Goal: Task Accomplishment & Management: Complete application form

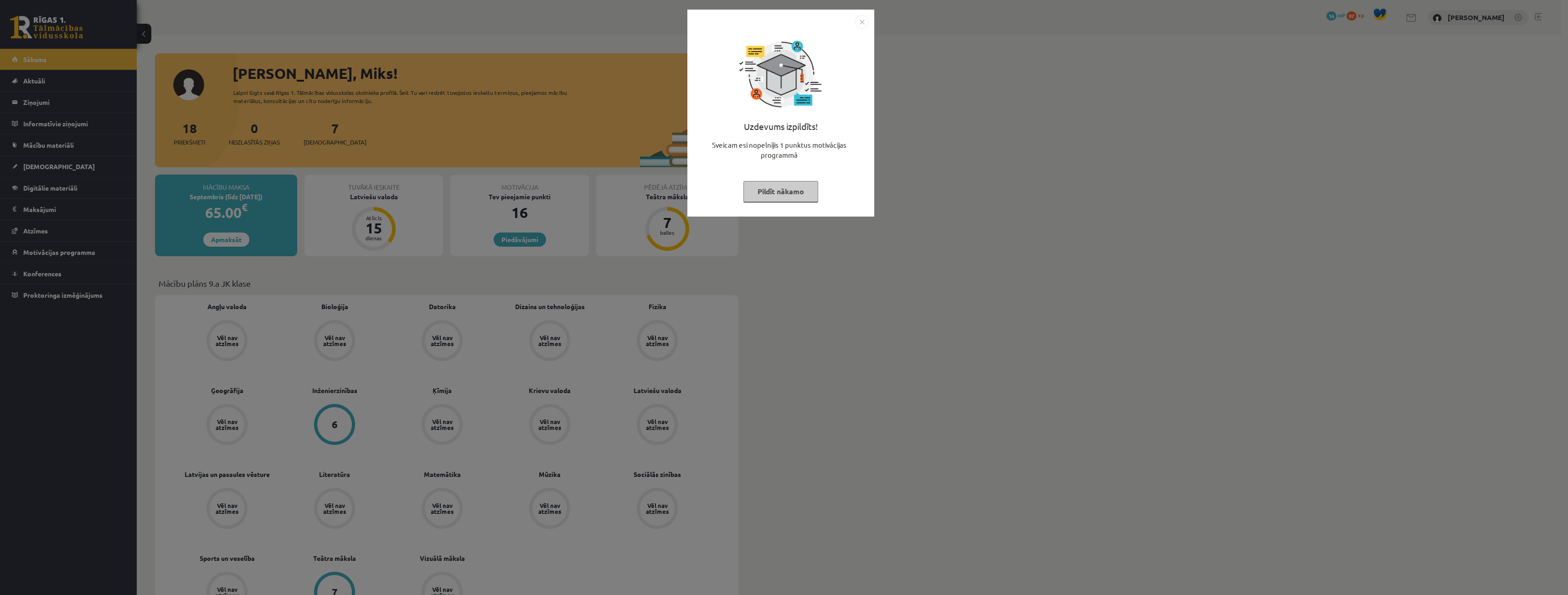
click at [805, 190] on button "Pildīt nākamo" at bounding box center [780, 190] width 74 height 21
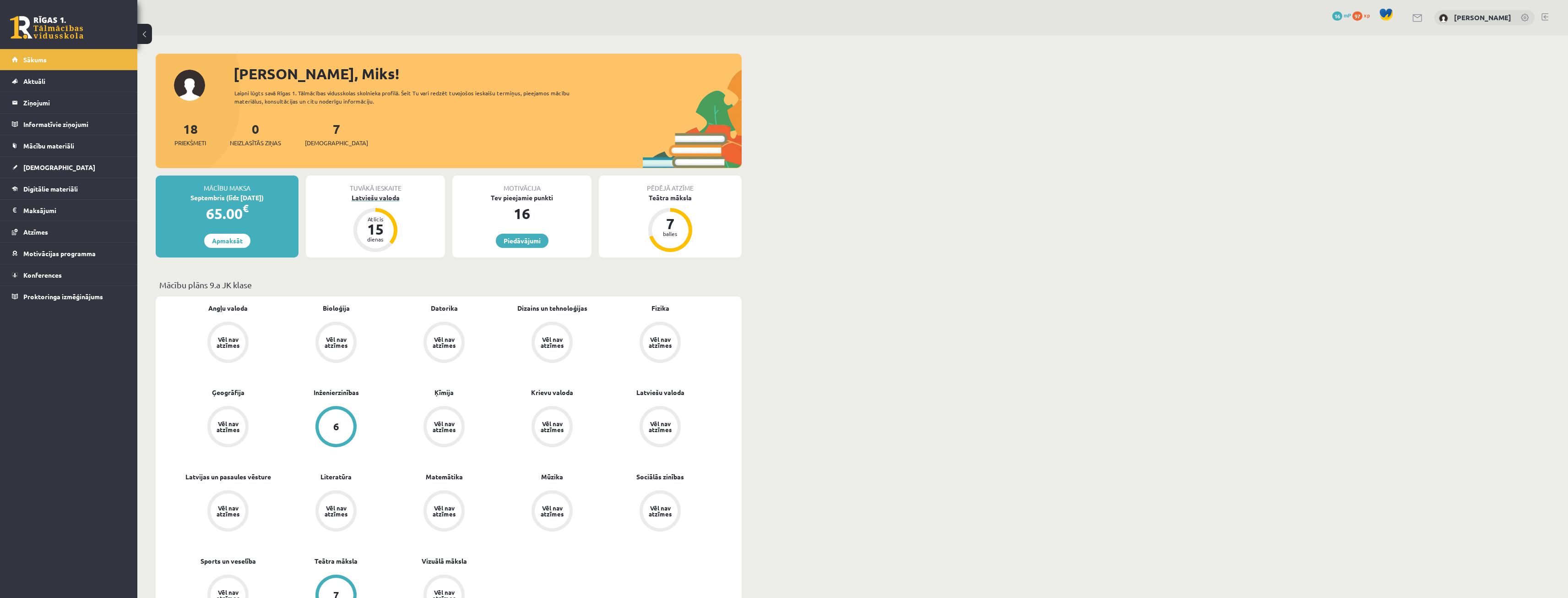
click at [383, 194] on div "Latviešu valoda" at bounding box center [375, 197] width 139 height 10
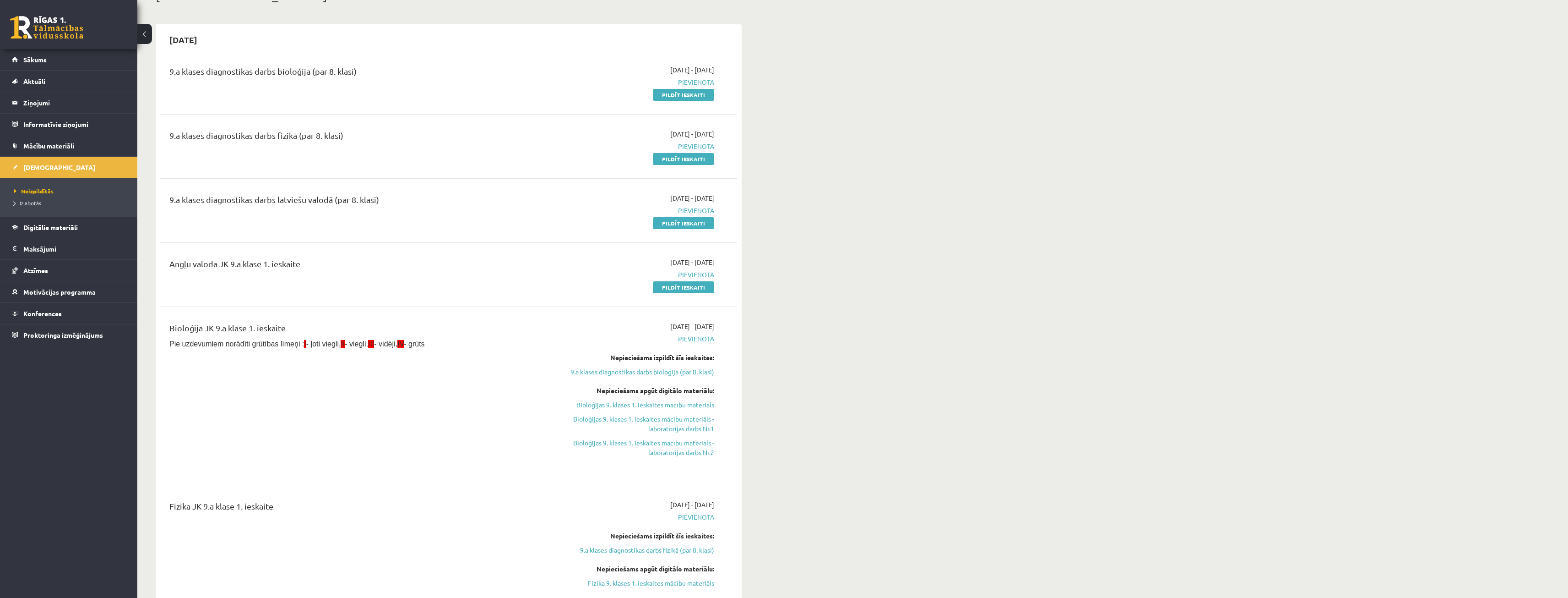
scroll to position [91, 0]
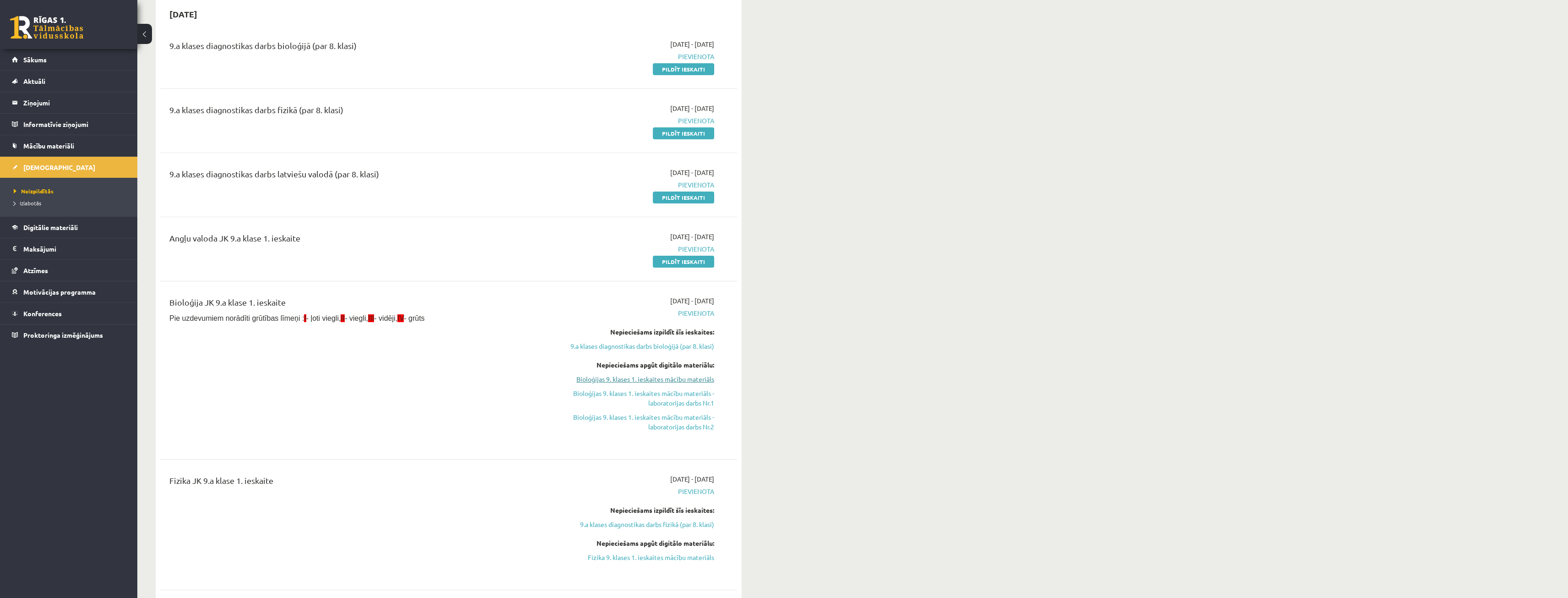
click at [671, 374] on link "Bioloģijas 9. klases 1. ieskaites mācību materiāls" at bounding box center [627, 378] width 172 height 10
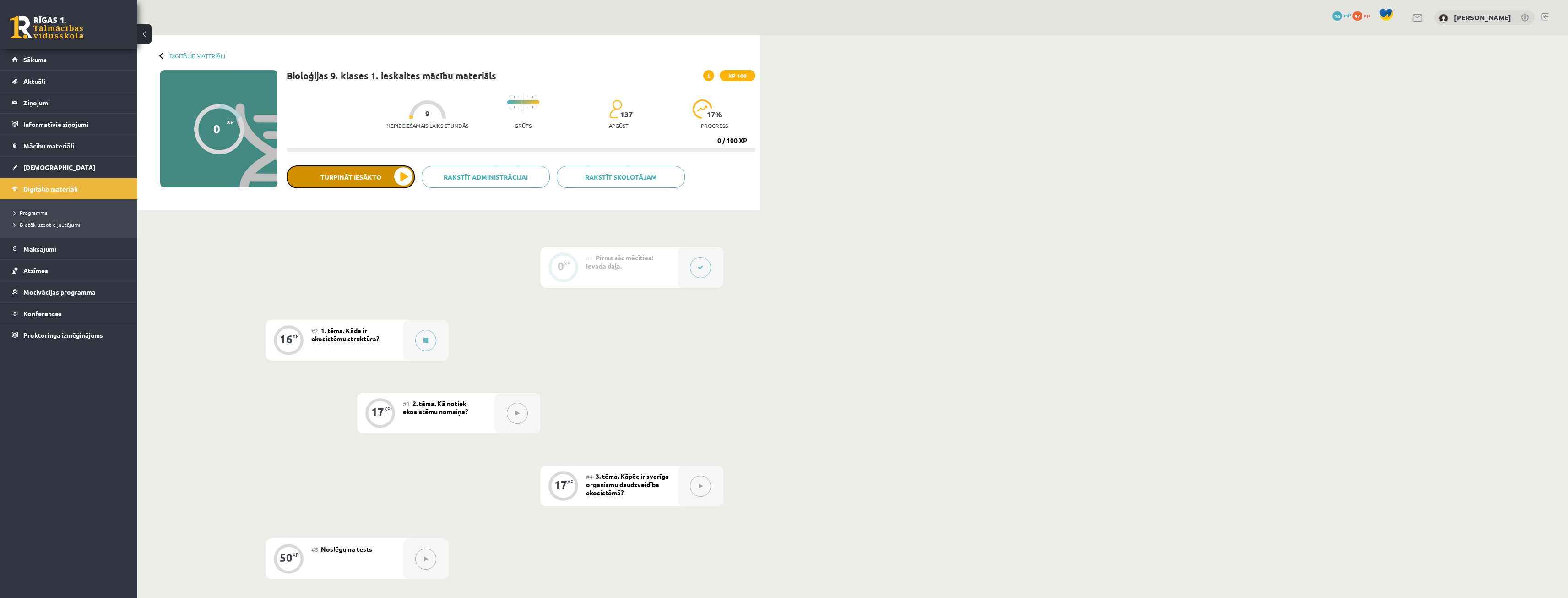
click at [395, 182] on button "Turpināt iesākto" at bounding box center [350, 176] width 128 height 23
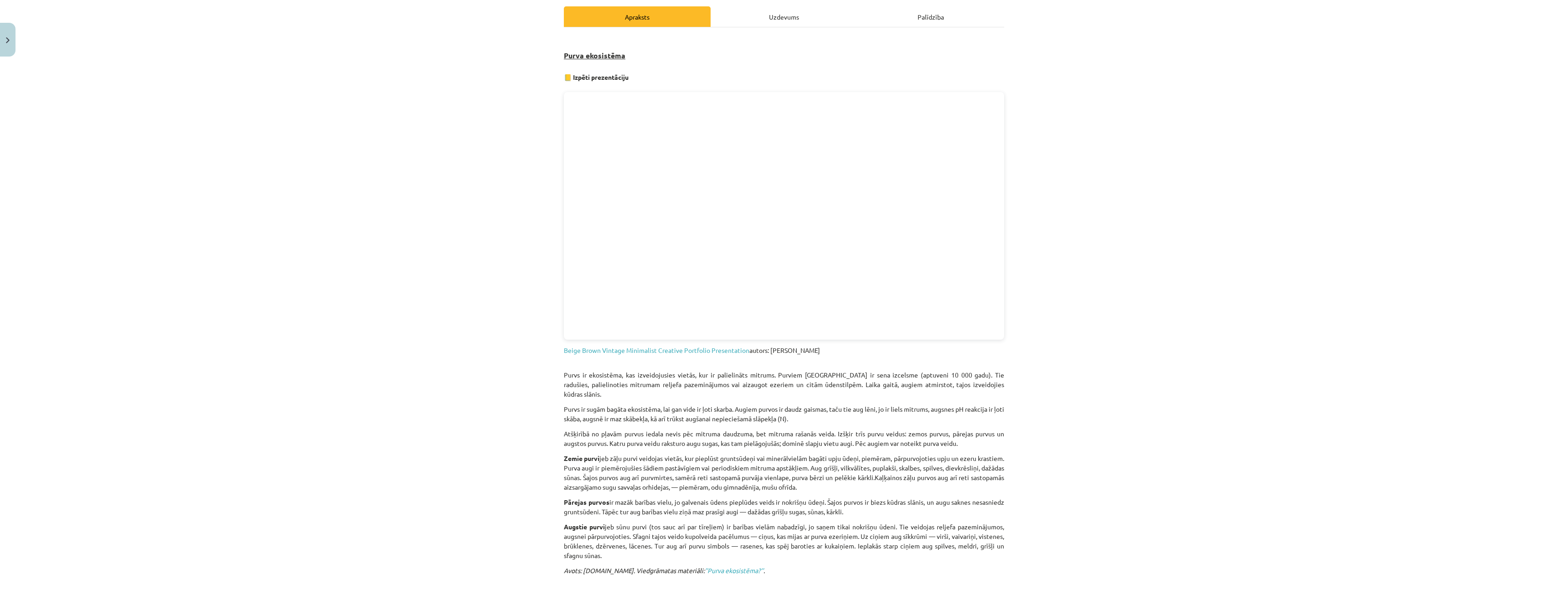
scroll to position [125, 0]
drag, startPoint x: 784, startPoint y: 10, endPoint x: 784, endPoint y: 15, distance: 5.0
click at [784, 15] on div "Uzdevums" at bounding box center [784, 19] width 147 height 21
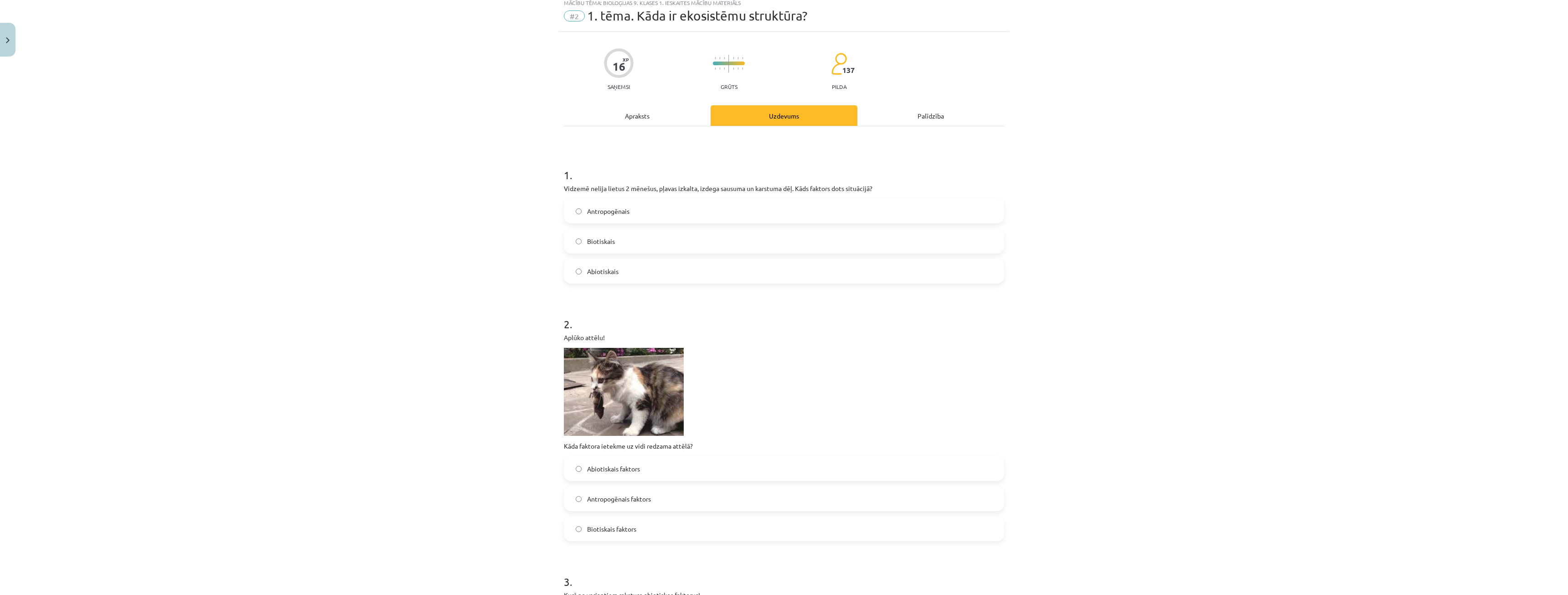
scroll to position [23, 0]
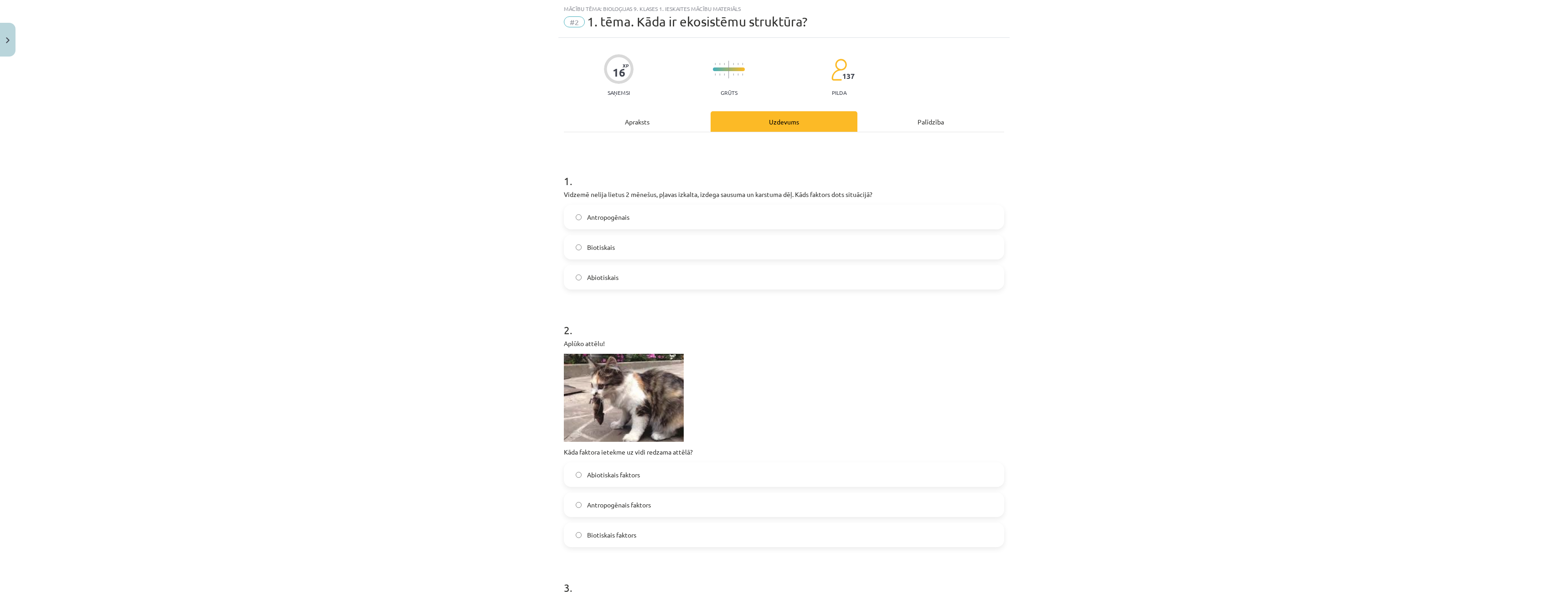
click at [610, 121] on div "Apraksts" at bounding box center [637, 122] width 147 height 21
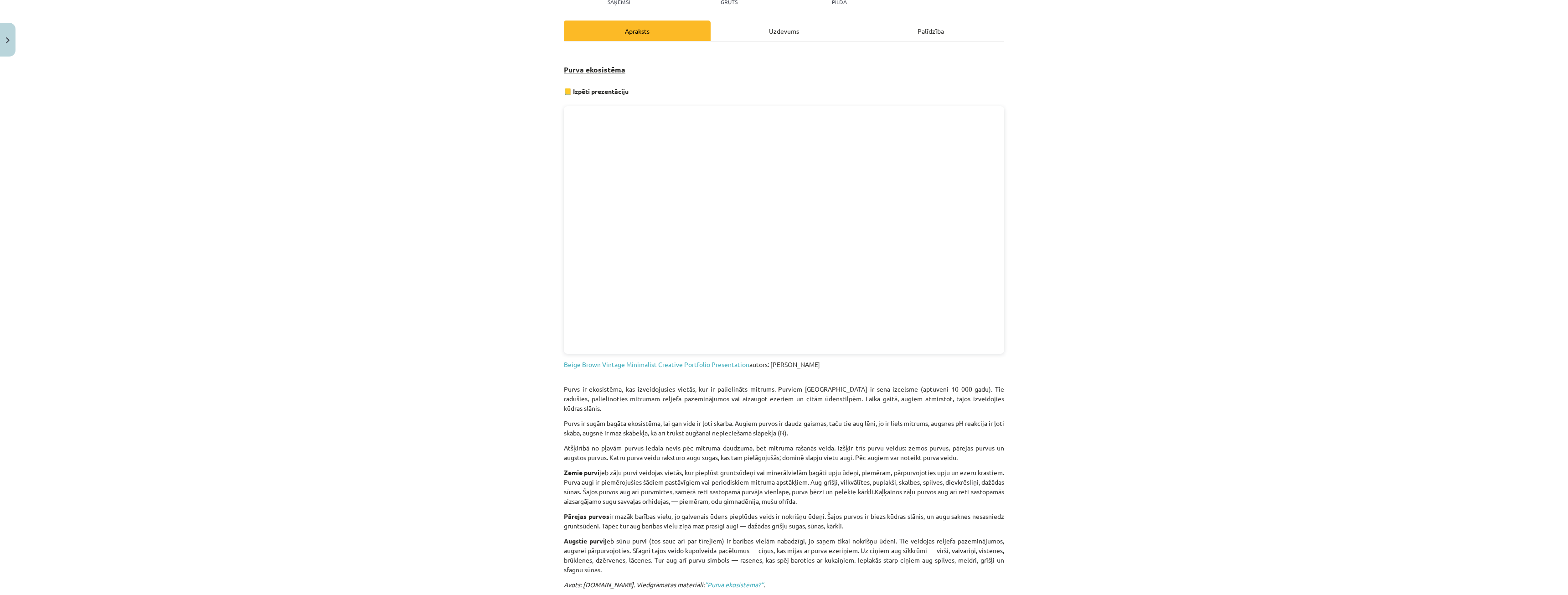
scroll to position [114, 0]
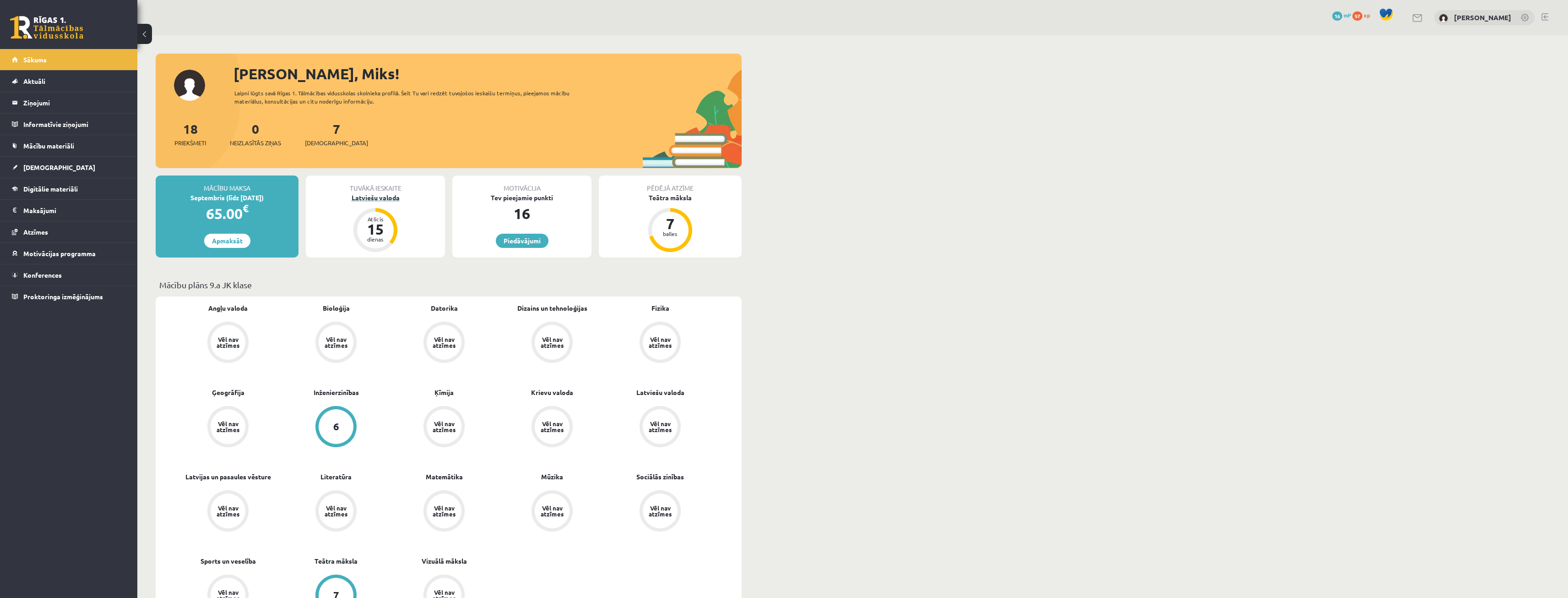
click at [387, 194] on div "Latviešu valoda" at bounding box center [375, 197] width 139 height 10
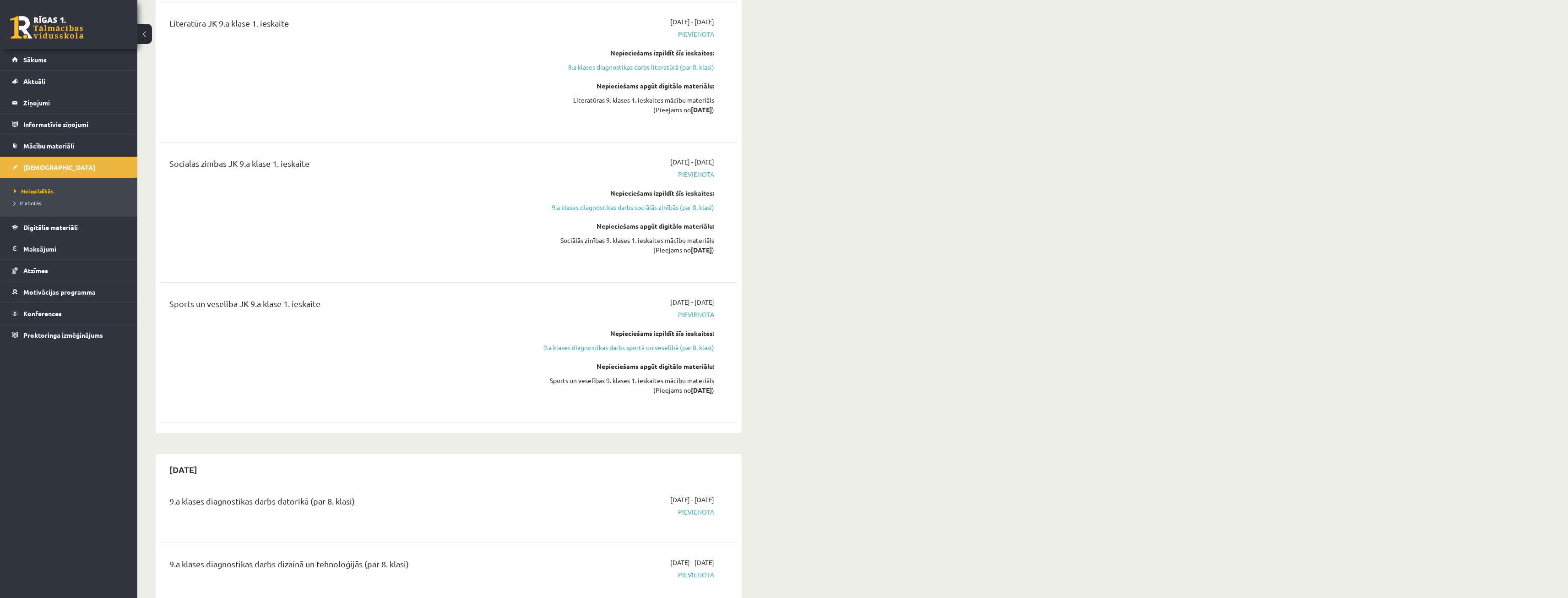
scroll to position [1283, 0]
click at [661, 214] on link "9.a klases diagnostikas darbs sociālās zinībās (par 8. klasi)" at bounding box center [627, 211] width 172 height 10
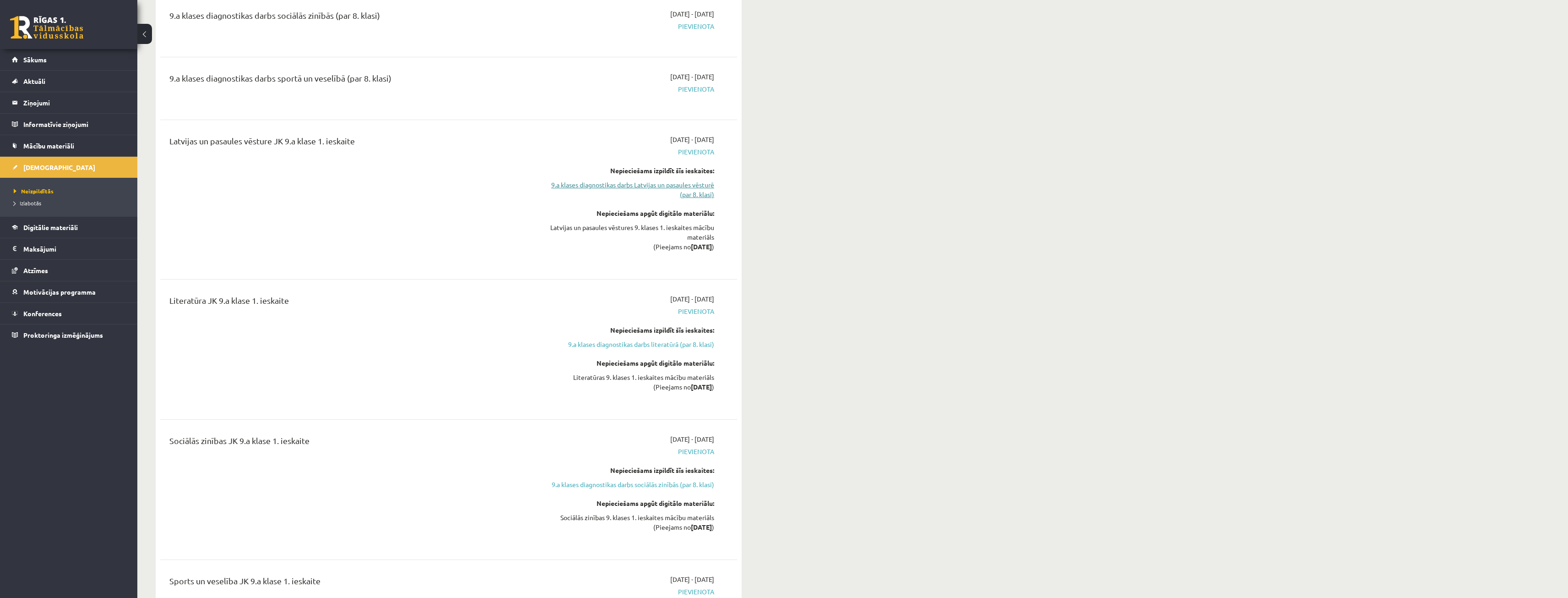
click at [656, 187] on link "9.a klases diagnostikas darbs Latvijas un pasaules vēsturē (par 8. klasi)" at bounding box center [627, 189] width 172 height 19
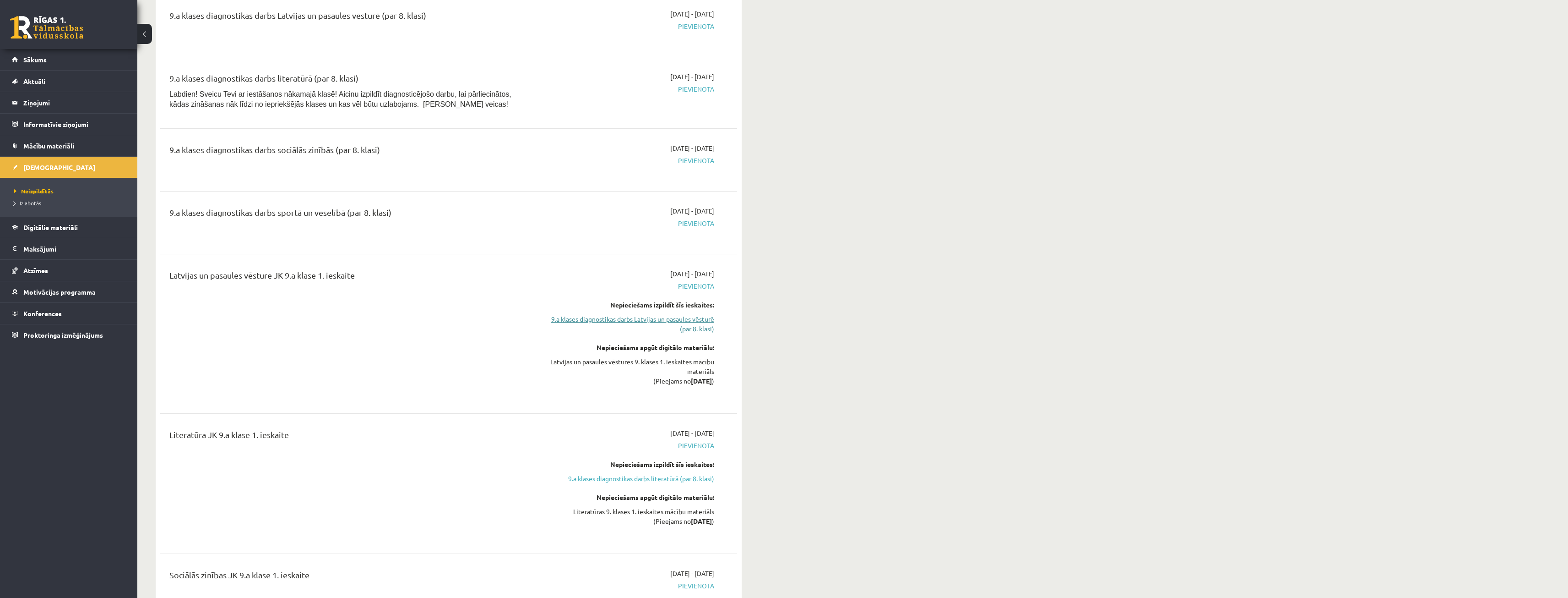
click at [694, 325] on link "9.a klases diagnostikas darbs Latvijas un pasaules vēsturē (par 8. klasi)" at bounding box center [627, 324] width 172 height 19
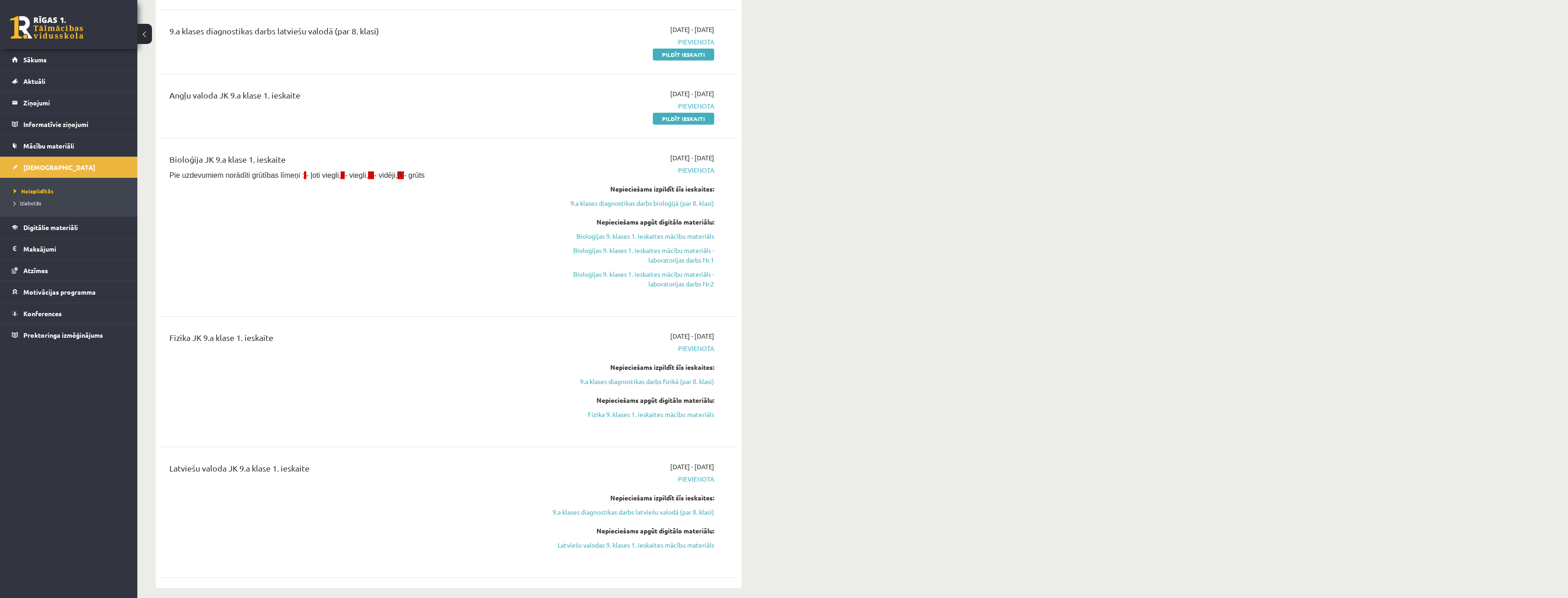
scroll to position [229, 0]
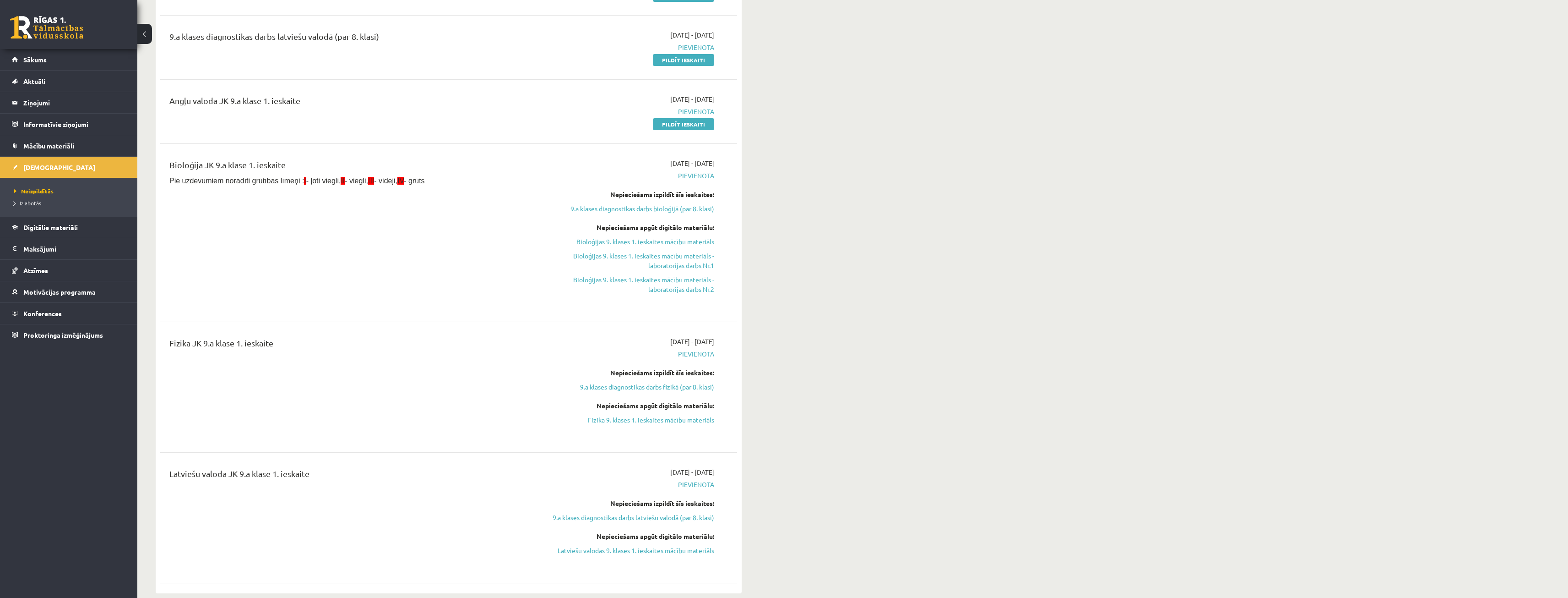
drag, startPoint x: 784, startPoint y: 280, endPoint x: 844, endPoint y: 232, distance: 76.8
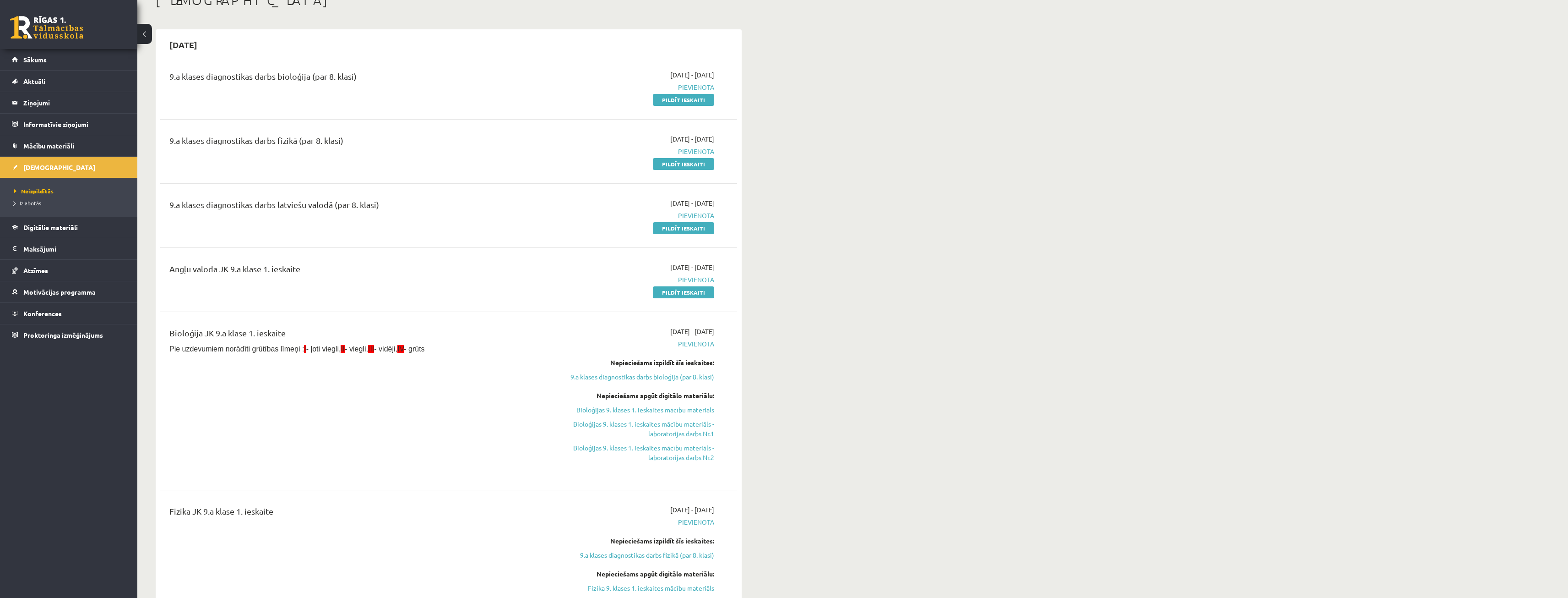
scroll to position [0, 0]
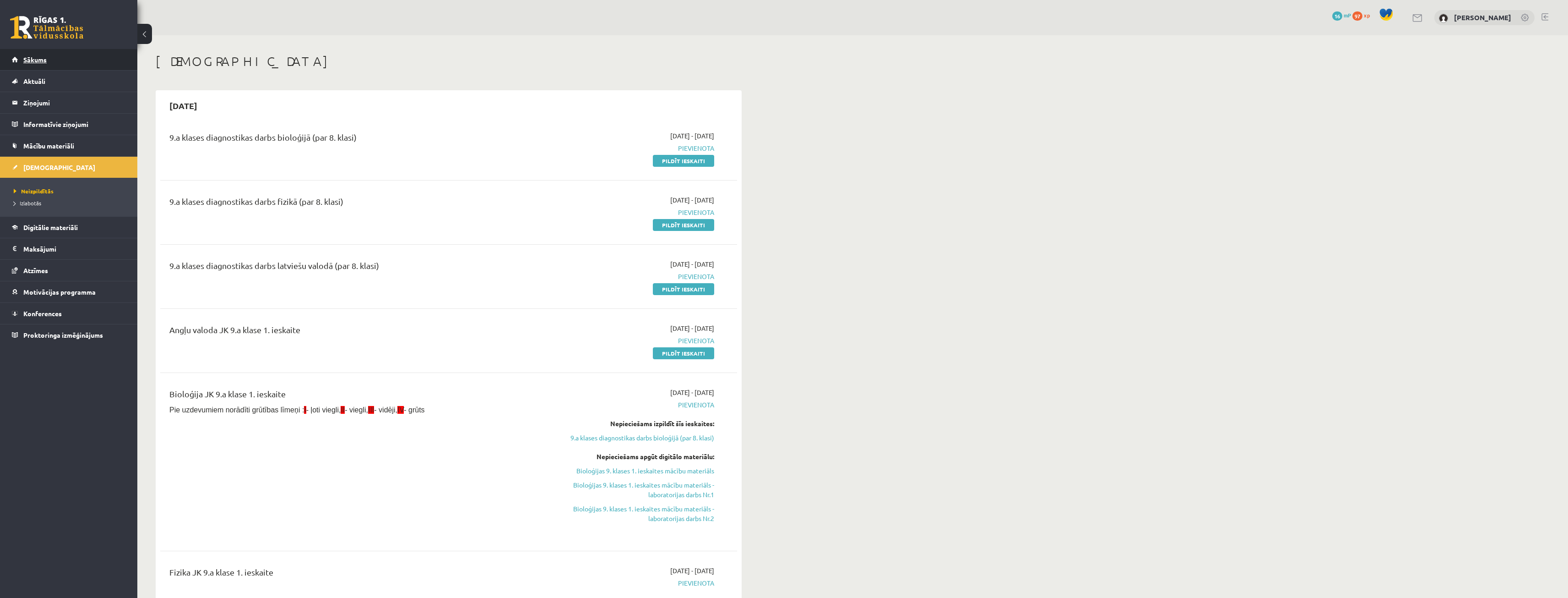
click at [61, 56] on link "Sākums" at bounding box center [68, 59] width 114 height 21
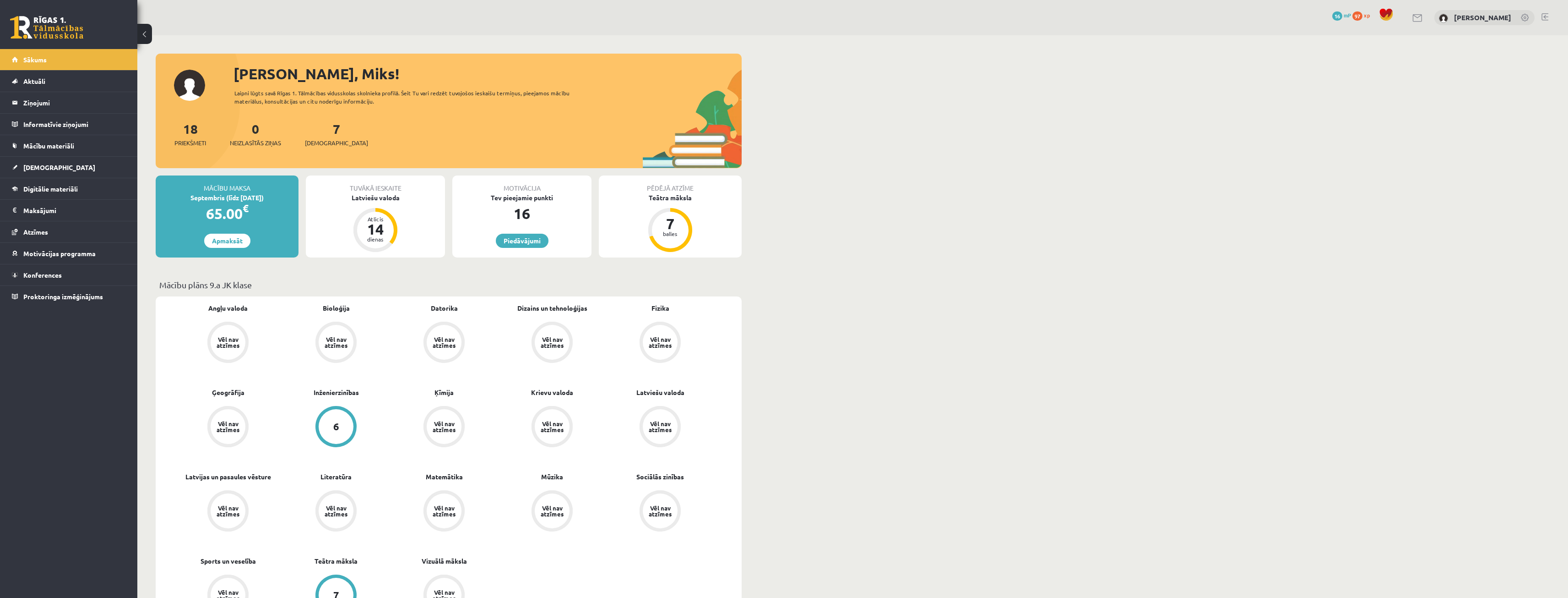
click at [1362, 18] on span "97" at bounding box center [1357, 16] width 10 height 9
